Goal: Task Accomplishment & Management: Manage account settings

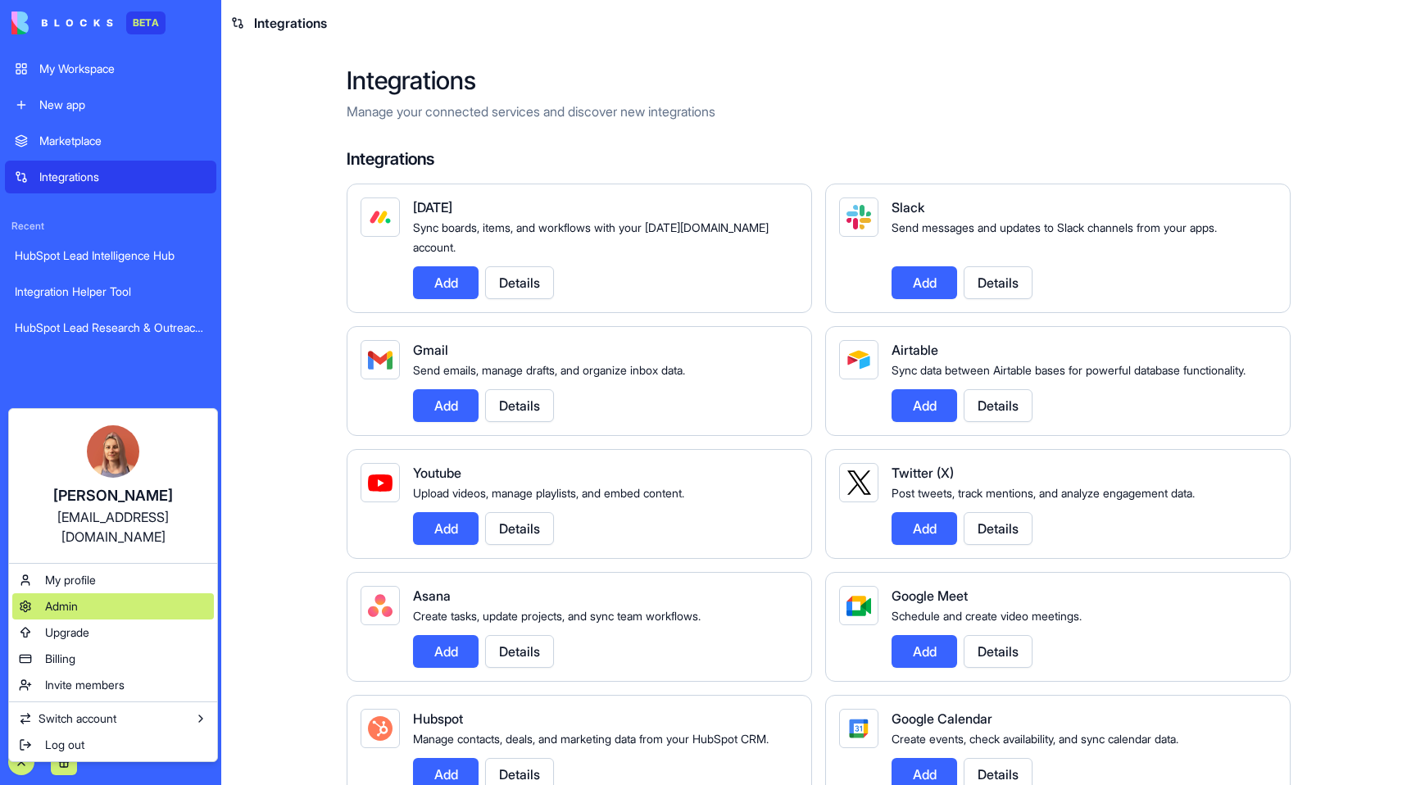
click at [120, 595] on div "Admin" at bounding box center [113, 606] width 202 height 26
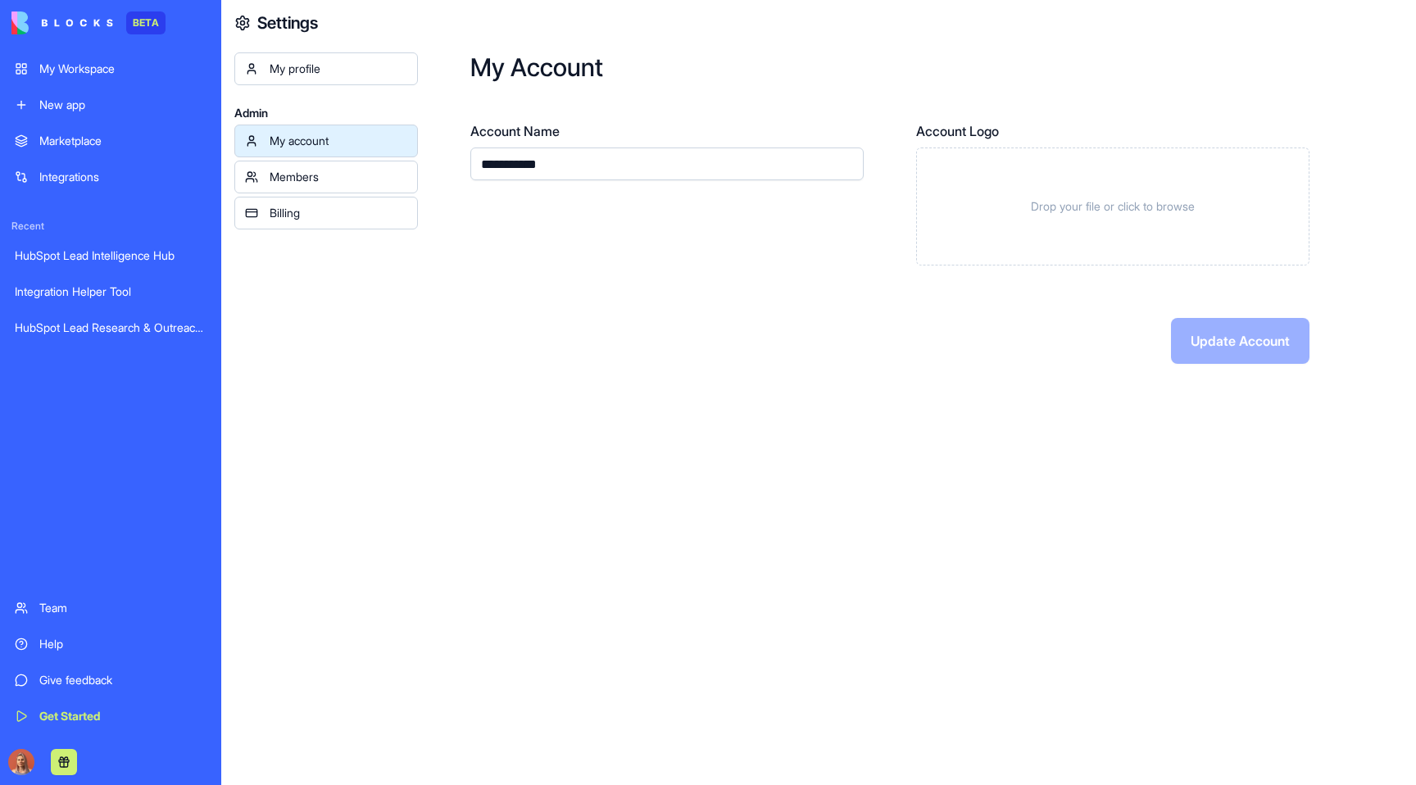
click at [10, 753] on div at bounding box center [110, 762] width 211 height 46
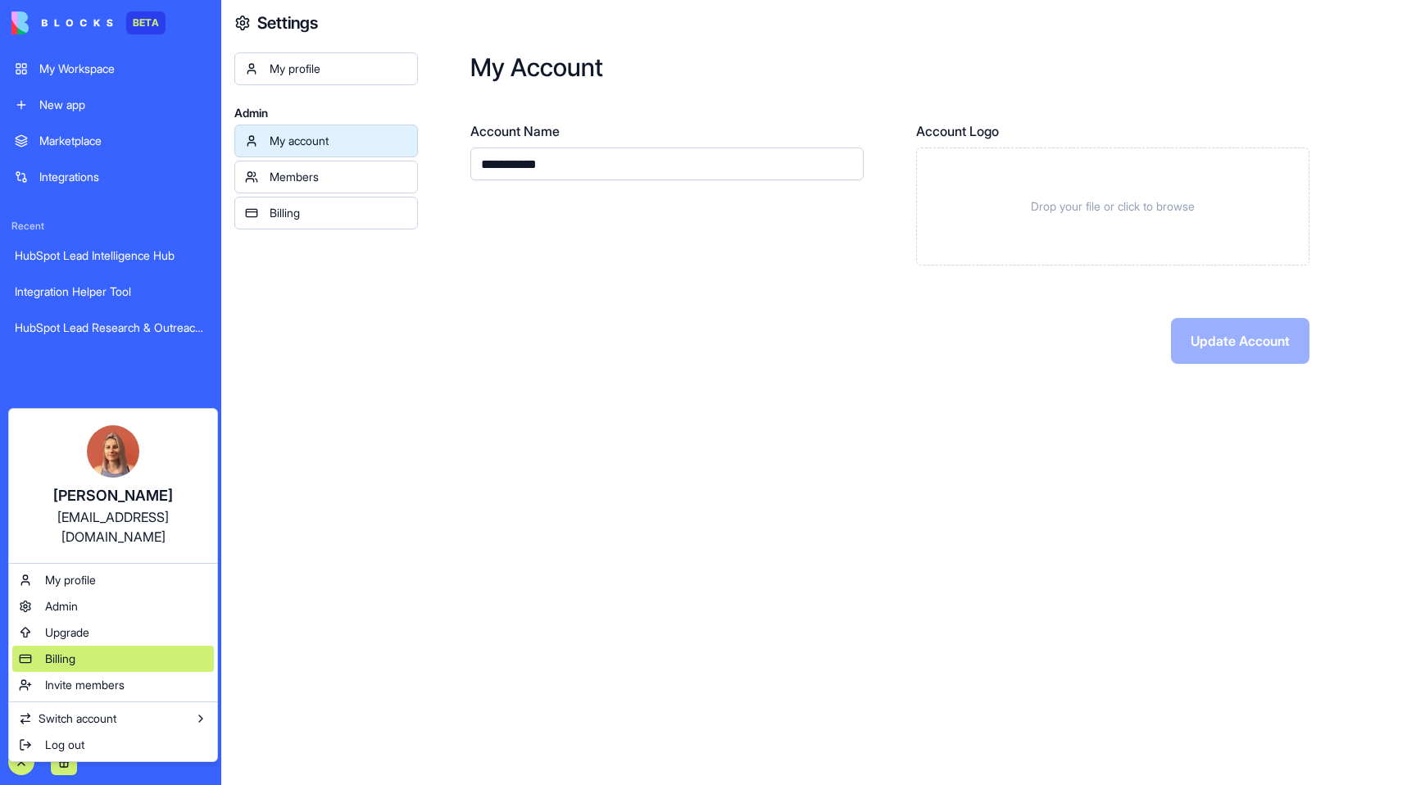
click at [113, 646] on div "Billing" at bounding box center [113, 659] width 202 height 26
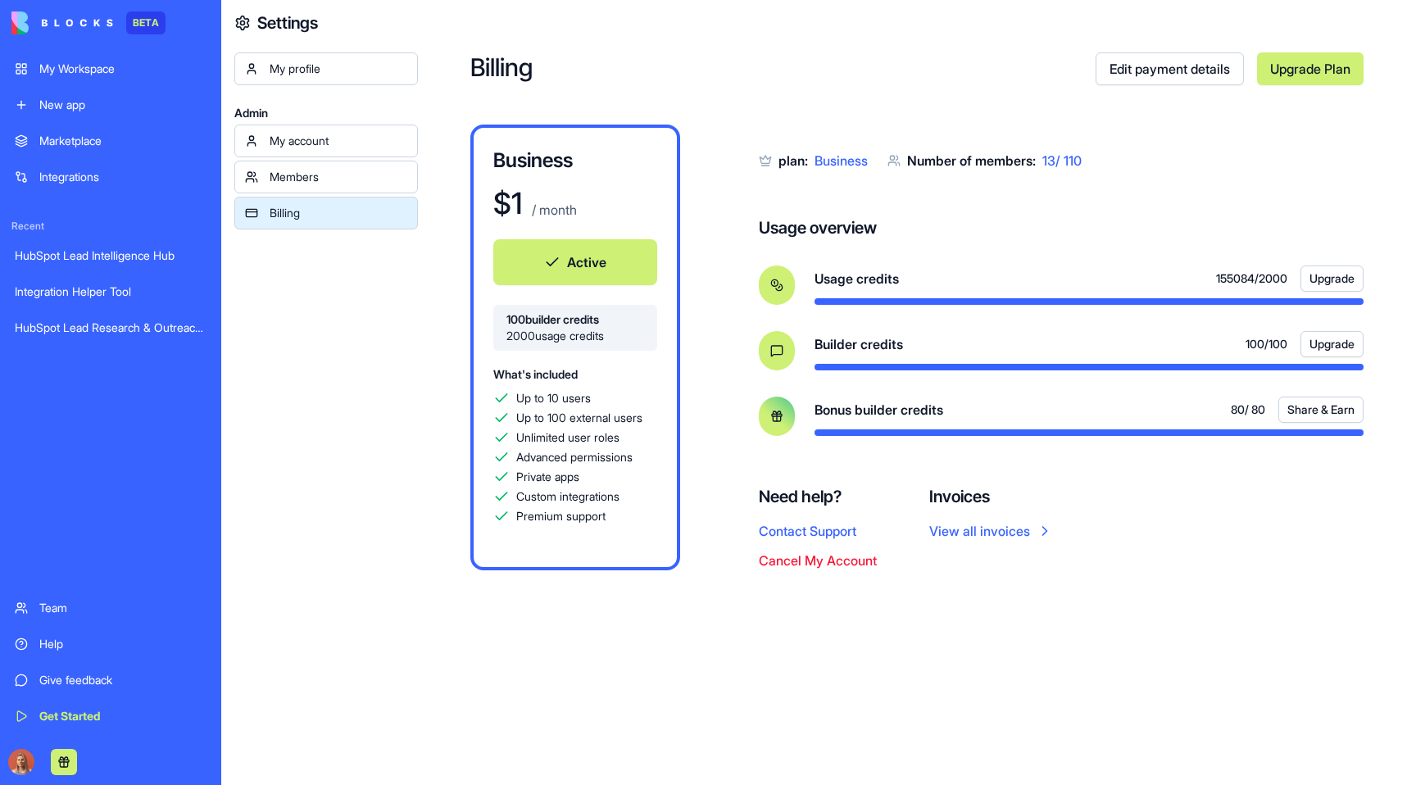
click at [512, 743] on div "Billing Edit payment details Upgrade Plan Business $ 1 / month Active 100 build…" at bounding box center [917, 392] width 998 height 785
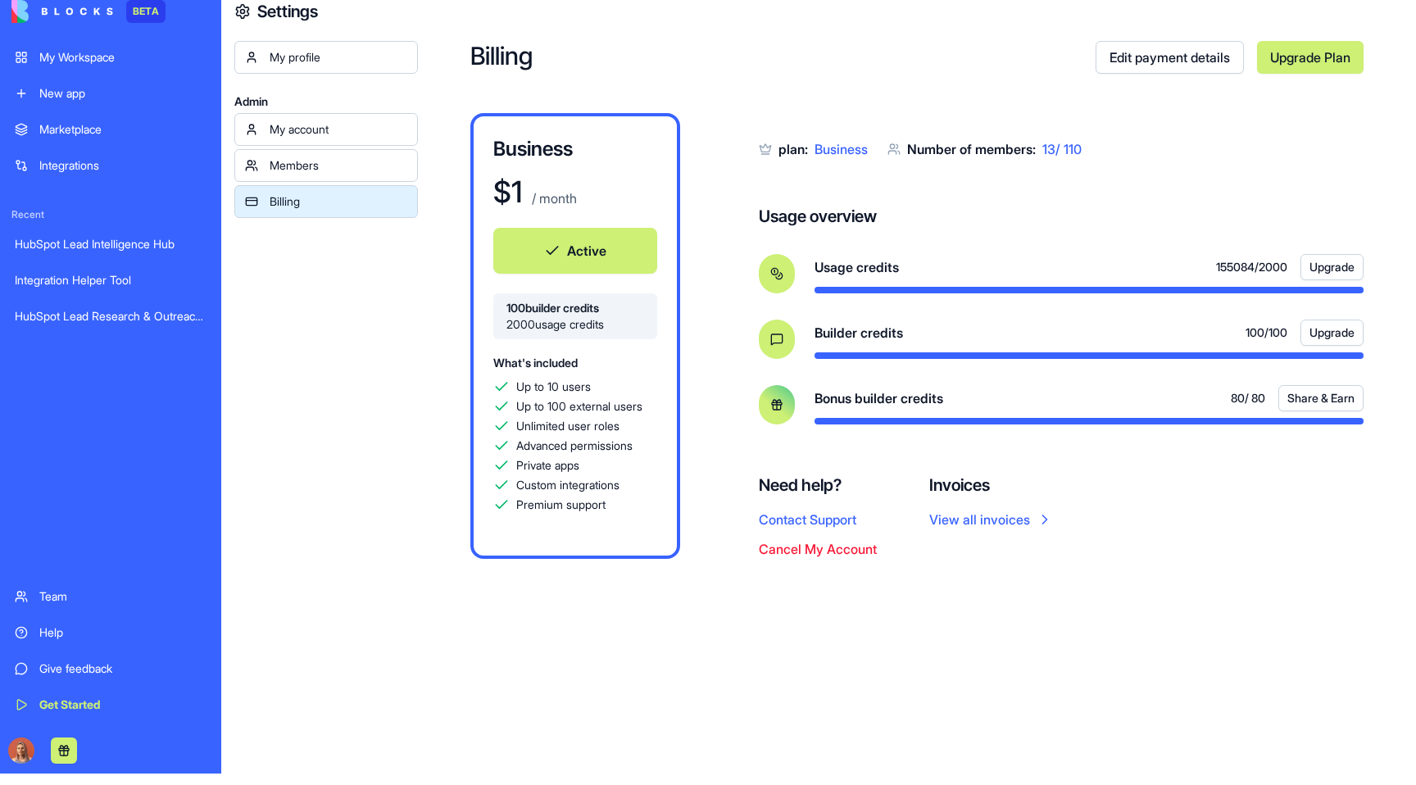
scroll to position [1, 0]
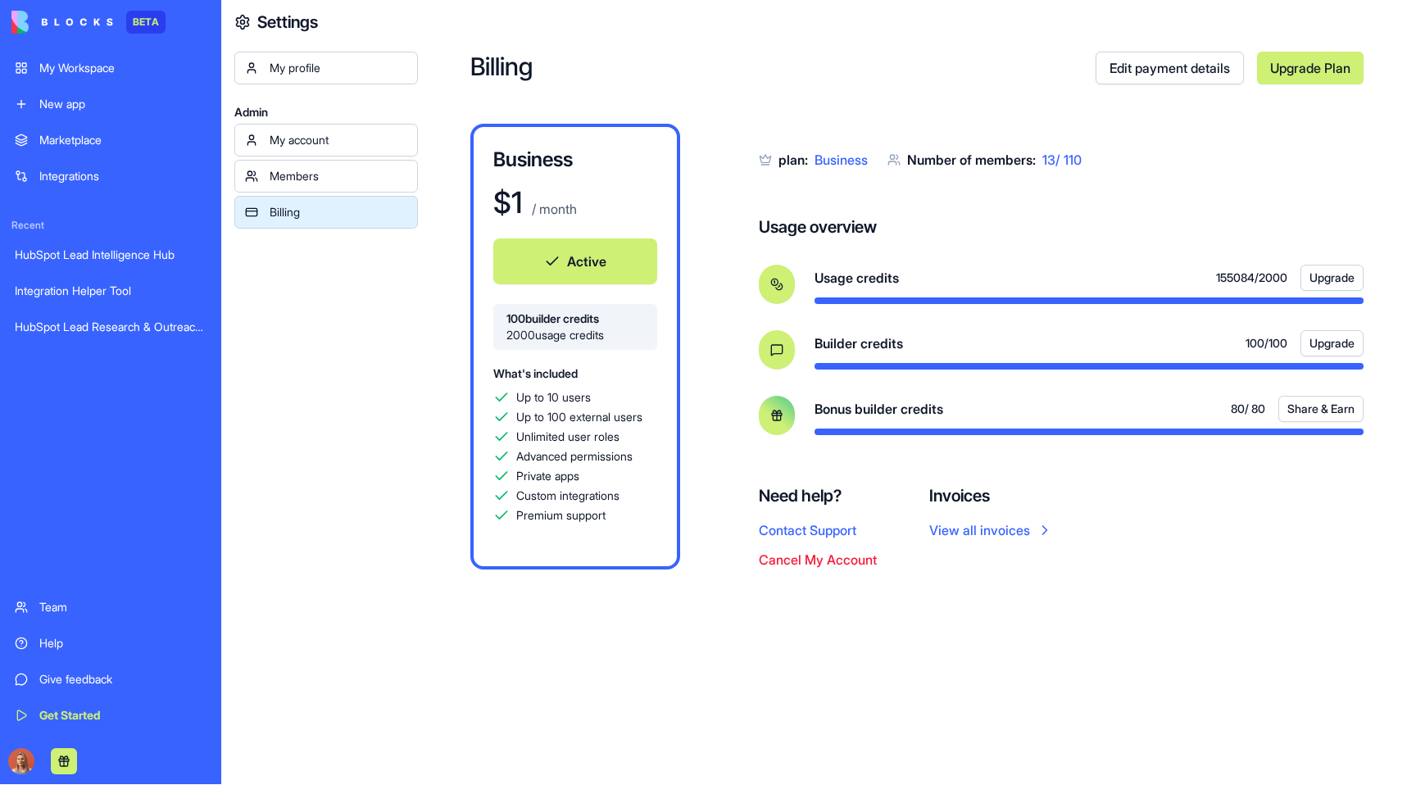
click at [813, 175] on div "plan: Business Number of members: 13 / 110 Usage overview Usage credits 155084 …" at bounding box center [1061, 286] width 605 height 325
drag, startPoint x: 822, startPoint y: 160, endPoint x: 856, endPoint y: 171, distance: 35.5
click at [856, 171] on div "plan: Business Number of members: 13 / 110 Usage overview Usage credits 155084 …" at bounding box center [1061, 286] width 605 height 325
click at [856, 182] on div "plan: Business Number of members: 13 / 110 Usage overview Usage credits 155084 …" at bounding box center [1061, 286] width 605 height 325
drag, startPoint x: 837, startPoint y: 280, endPoint x: 909, endPoint y: 274, distance: 72.4
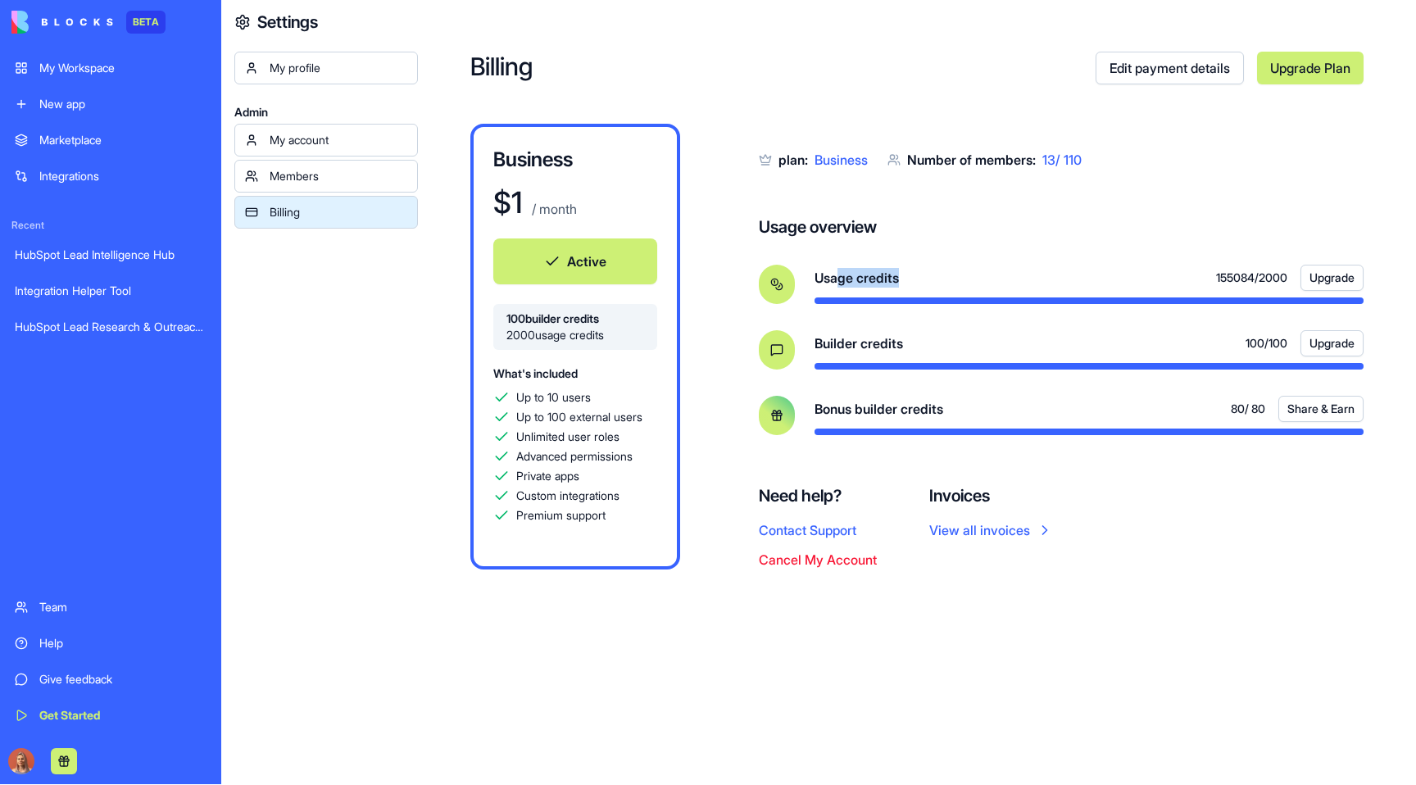
click at [909, 274] on div "Usage credits 155084 / 2000 Upgrade" at bounding box center [1089, 278] width 549 height 26
drag, startPoint x: 901, startPoint y: 343, endPoint x: 838, endPoint y: 342, distance: 62.3
click at [838, 342] on span "Builder credits" at bounding box center [859, 344] width 89 height 20
click at [929, 344] on div "Builder credits 100 / 100 Upgrade" at bounding box center [1089, 343] width 549 height 26
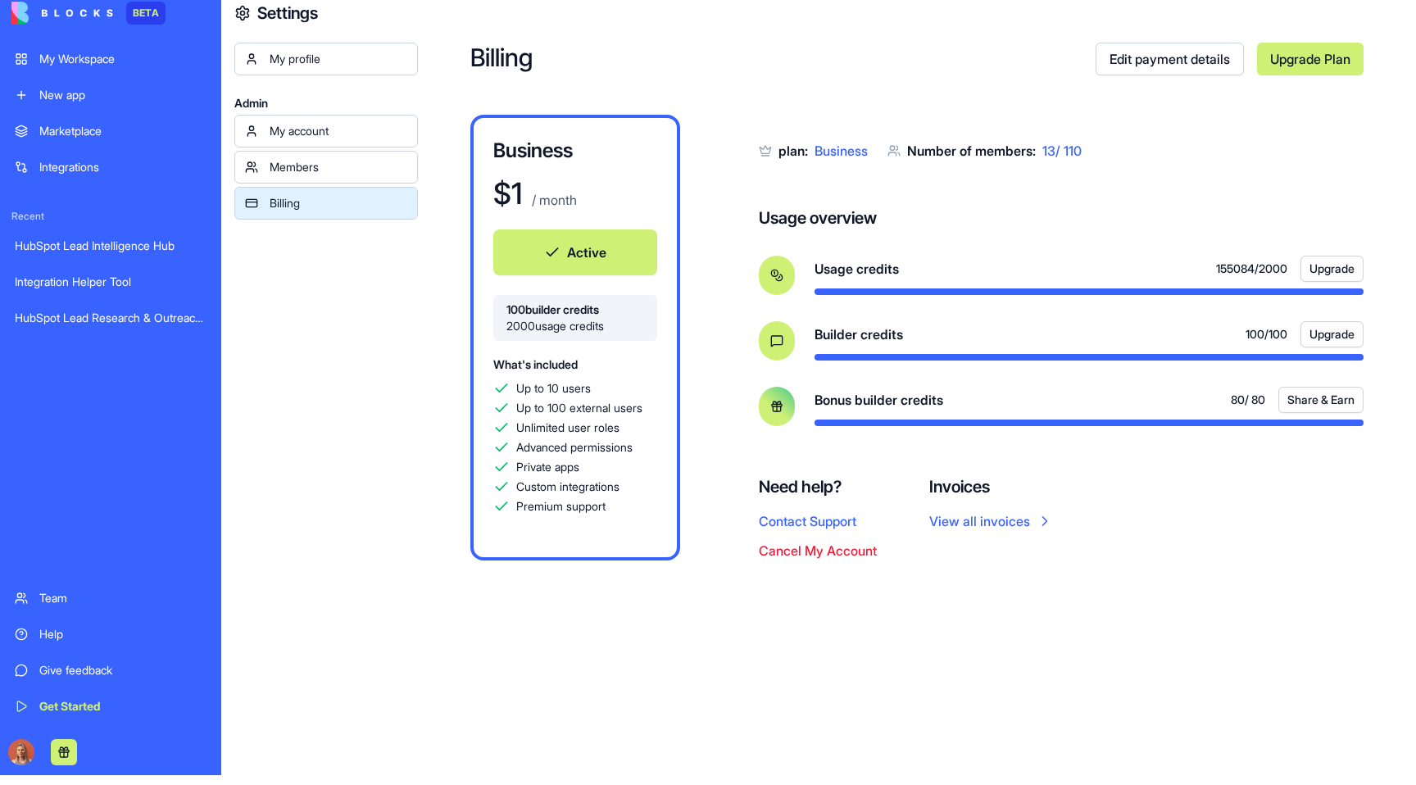
scroll to position [0, 0]
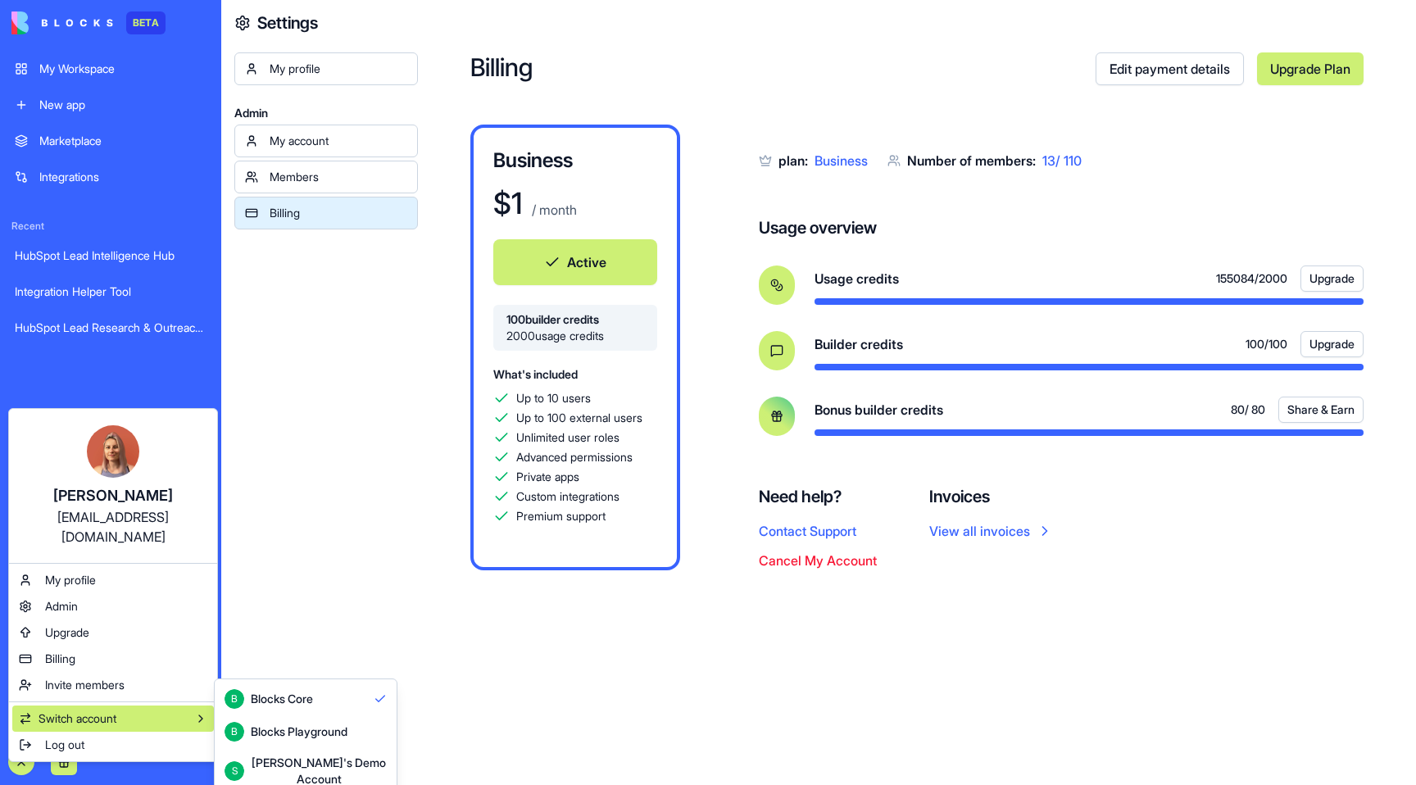
click at [320, 741] on div "B Blocks Playground" at bounding box center [286, 732] width 123 height 20
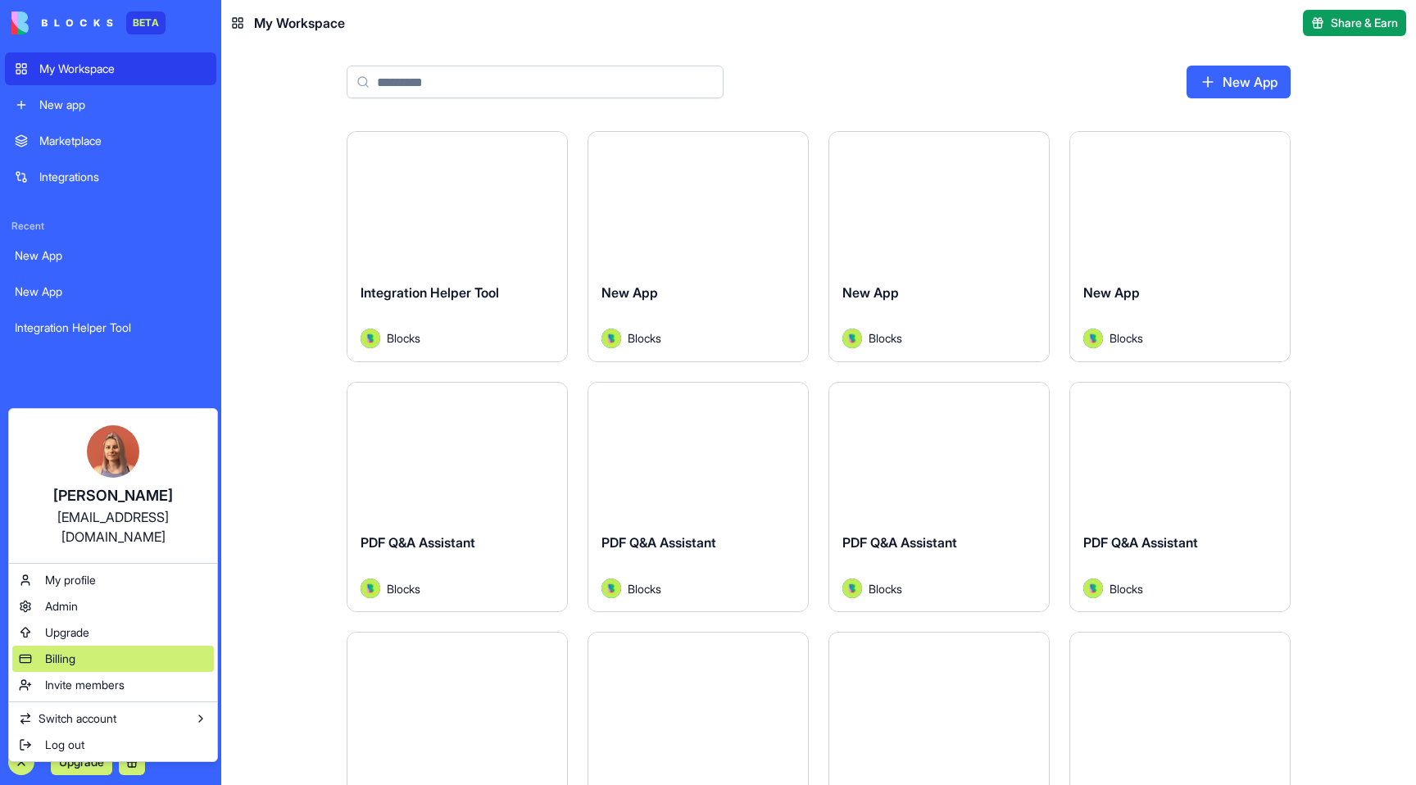
click at [96, 646] on div "Billing" at bounding box center [113, 659] width 202 height 26
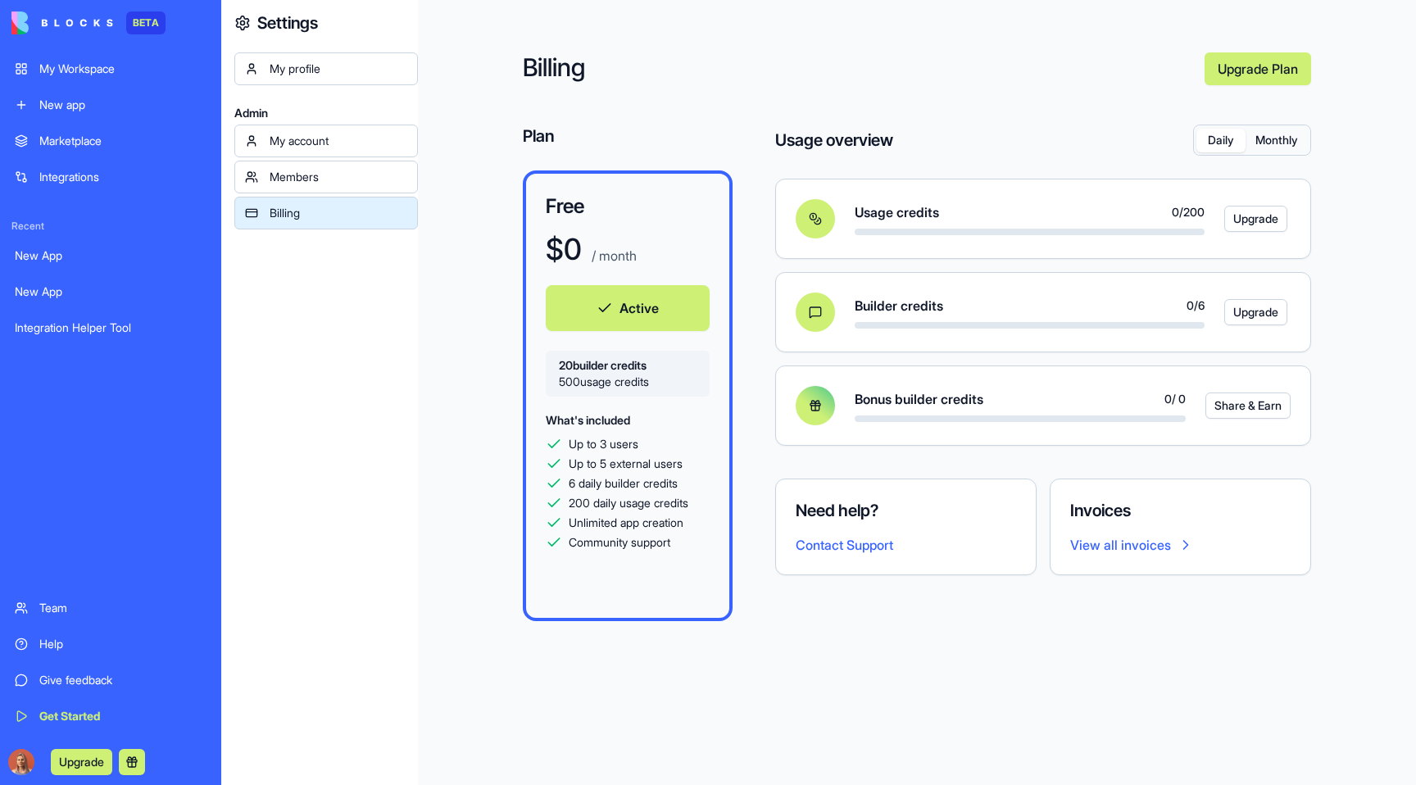
click at [1220, 140] on button "Daily" at bounding box center [1221, 141] width 49 height 24
drag, startPoint x: 1273, startPoint y: 138, endPoint x: 1261, endPoint y: 138, distance: 11.5
click at [1273, 137] on button "Monthly" at bounding box center [1277, 141] width 62 height 24
click at [1229, 139] on button "Daily" at bounding box center [1221, 141] width 49 height 24
click at [1272, 141] on button "Monthly" at bounding box center [1277, 141] width 62 height 24
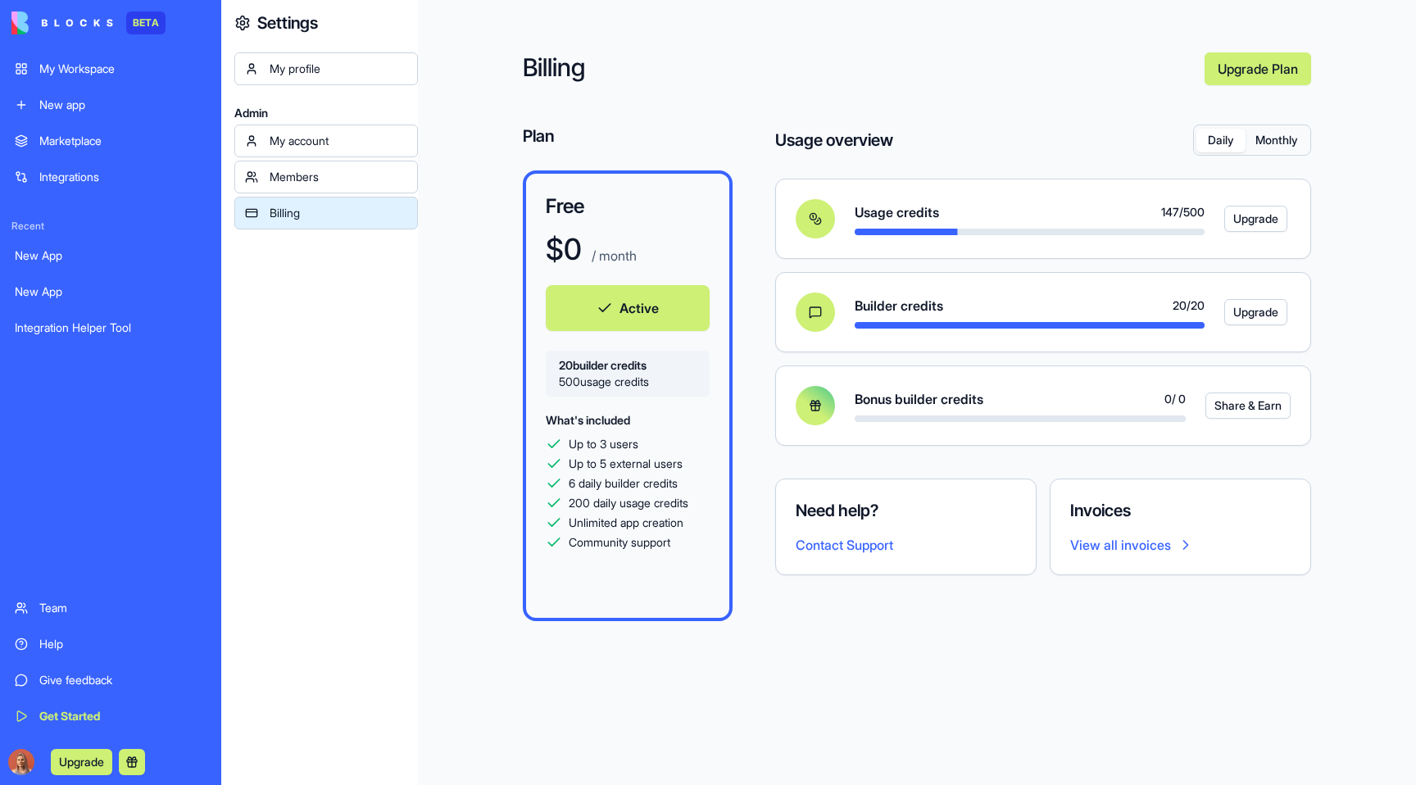
click at [1215, 134] on button "Daily" at bounding box center [1221, 141] width 49 height 24
click at [1268, 141] on button "Monthly" at bounding box center [1277, 141] width 62 height 24
click at [1221, 135] on button "Daily" at bounding box center [1221, 141] width 49 height 24
click at [1281, 146] on button "Monthly" at bounding box center [1277, 141] width 62 height 24
click at [1218, 135] on button "Daily" at bounding box center [1221, 141] width 49 height 24
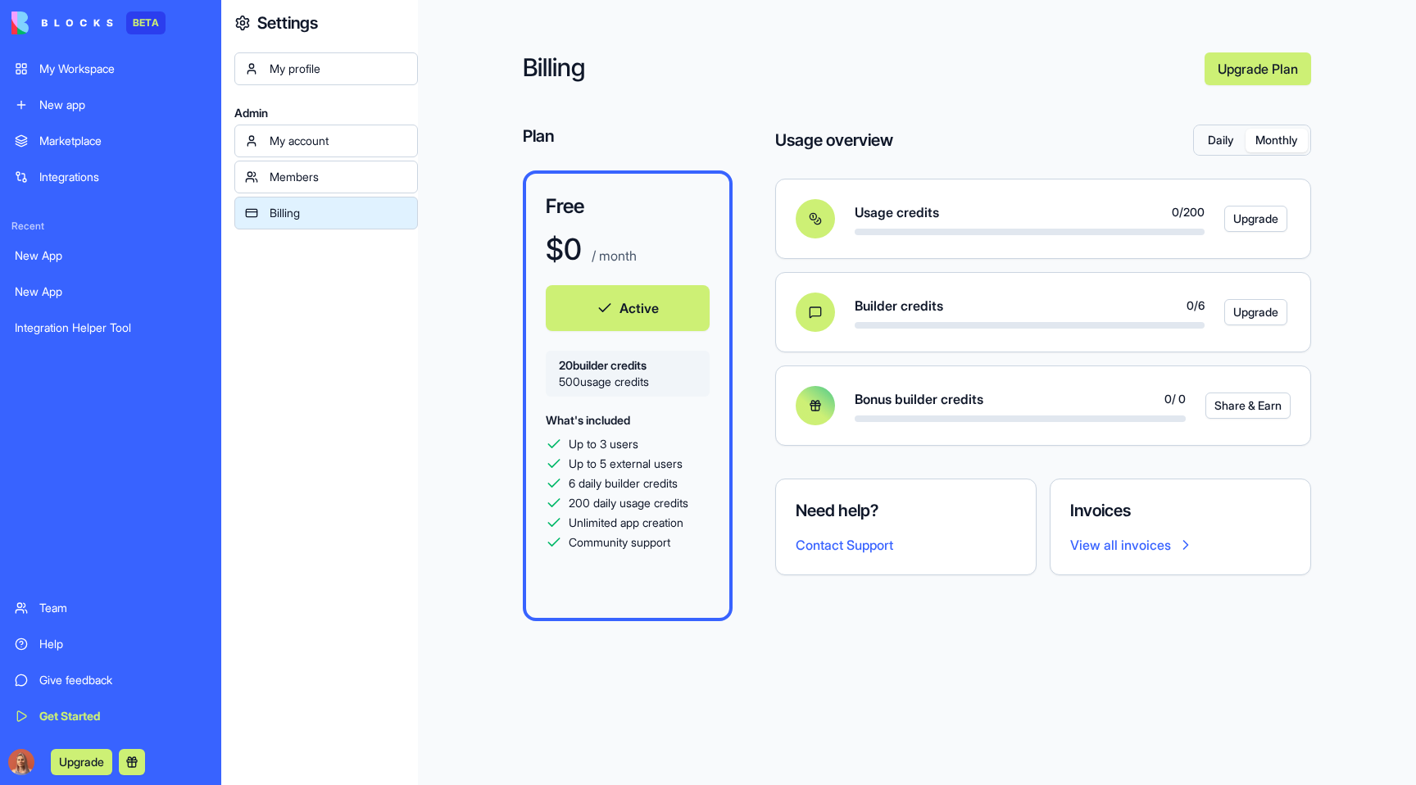
click at [1265, 148] on button "Monthly" at bounding box center [1277, 141] width 62 height 24
click at [951, 117] on div "Billing Upgrade Plan Plan Free $ 0 / month Active 20 builder credits 500 usage …" at bounding box center [917, 392] width 998 height 785
click at [461, 355] on div "Billing Upgrade Plan Plan Free $ 0 / month Active 20 builder credits 500 usage …" at bounding box center [917, 392] width 998 height 785
click at [1030, 96] on div "Billing Upgrade Plan Plan Free $ 0 / month Active 20 builder credits 500 usage …" at bounding box center [917, 392] width 998 height 785
click at [1046, 84] on h2 "Billing" at bounding box center [857, 68] width 669 height 33
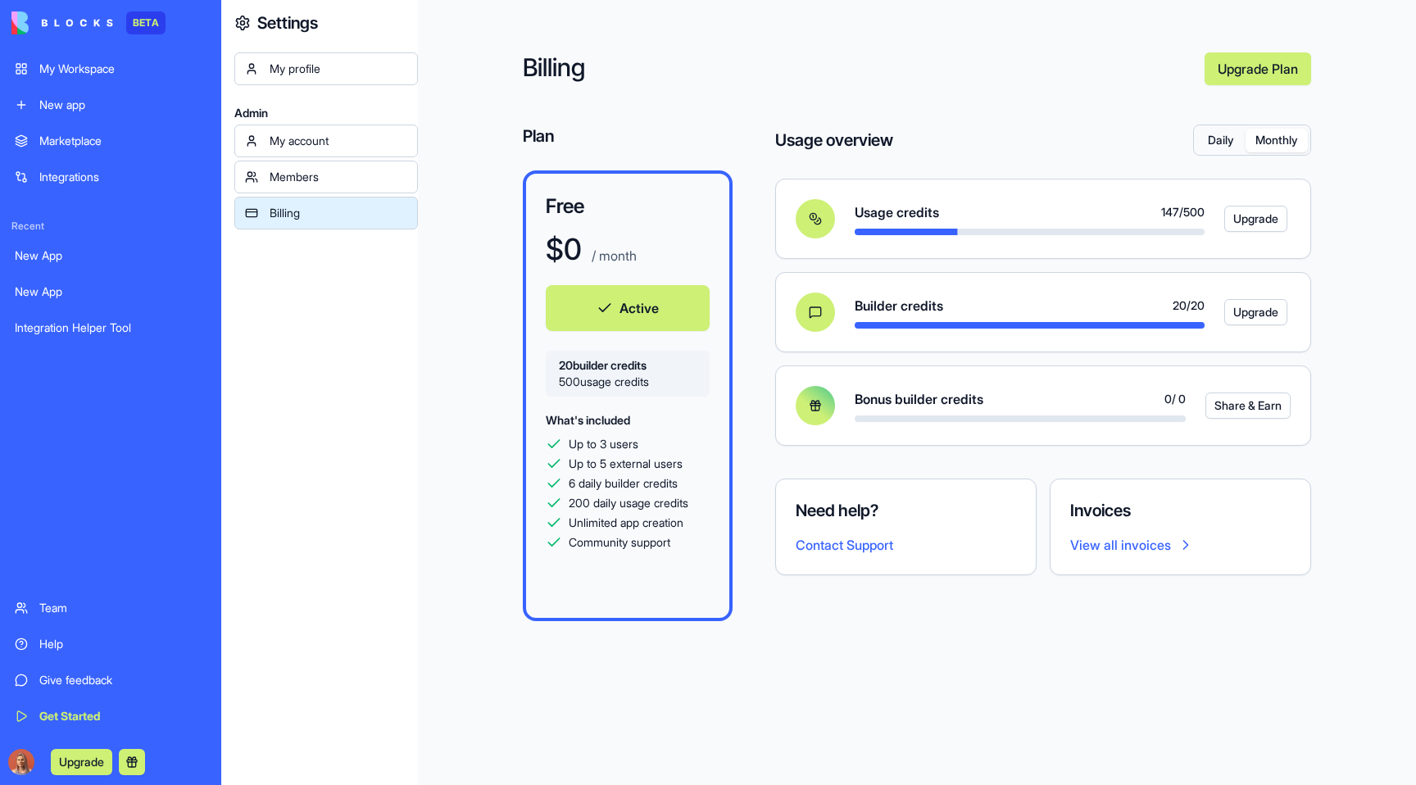
click at [1217, 143] on button "Daily" at bounding box center [1221, 141] width 49 height 24
drag, startPoint x: 523, startPoint y: 350, endPoint x: 611, endPoint y: 406, distance: 103.9
